Goal: Task Accomplishment & Management: Manage account settings

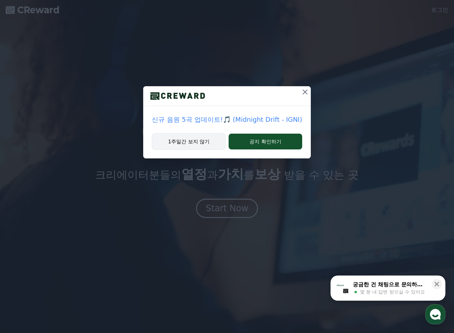
click at [198, 141] on button "1주일간 보지 않기" at bounding box center [189, 141] width 74 height 17
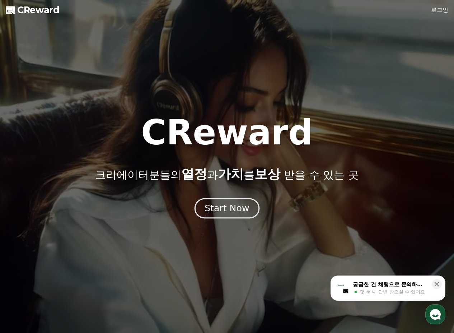
click at [238, 208] on div "Start Now" at bounding box center [226, 208] width 44 height 12
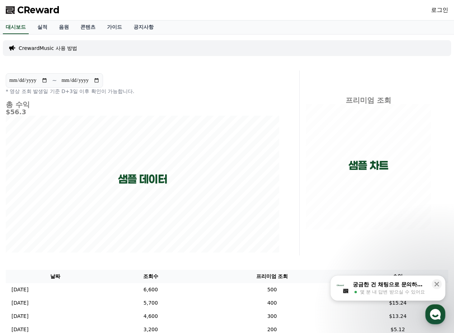
click at [443, 12] on link "로그인" at bounding box center [439, 10] width 17 height 9
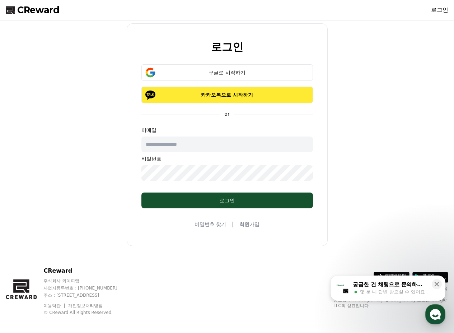
click at [219, 99] on button "카카오톡으로 시작하기" at bounding box center [226, 94] width 171 height 17
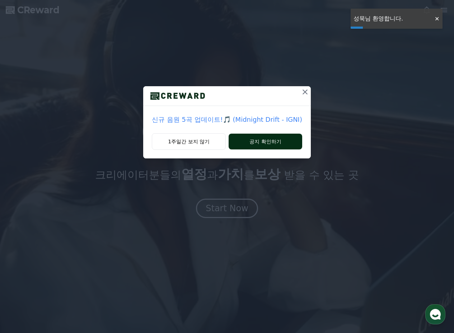
click at [267, 137] on button "공지 확인하기" at bounding box center [266, 141] width 74 height 16
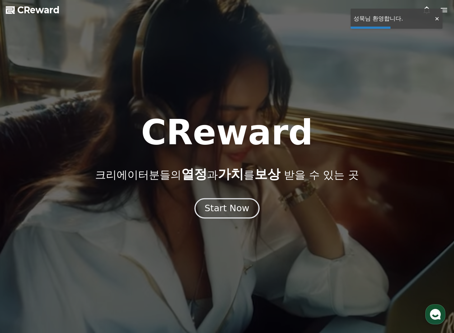
click at [240, 209] on div "Start Now" at bounding box center [226, 208] width 44 height 12
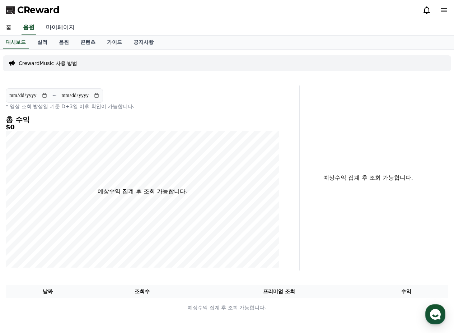
click at [60, 31] on link "마이페이지" at bounding box center [60, 27] width 40 height 15
select select "**********"
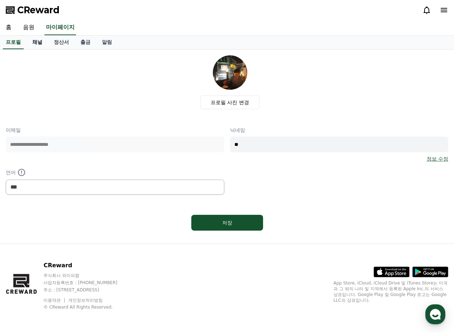
click at [37, 39] on link "채널" at bounding box center [38, 43] width 22 height 14
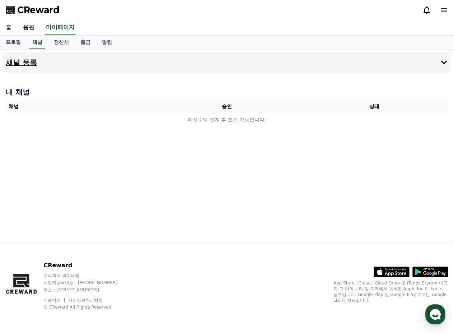
click at [362, 60] on button "채널 등록" at bounding box center [227, 62] width 448 height 20
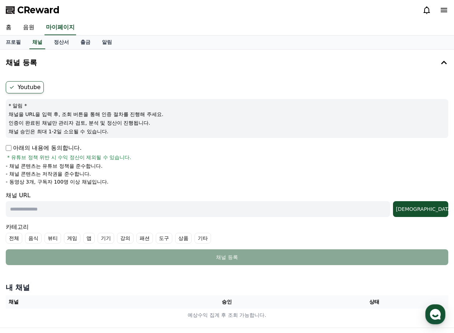
click at [32, 88] on label "Youtube" at bounding box center [25, 87] width 38 height 12
click at [86, 214] on input "text" at bounding box center [198, 209] width 384 height 16
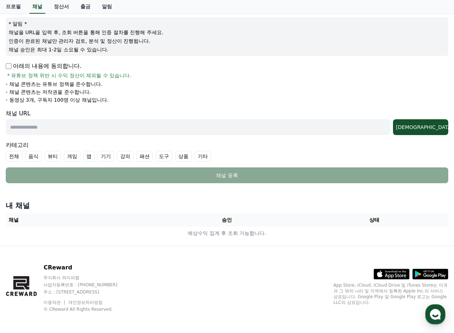
scroll to position [84, 0]
